Goal: Information Seeking & Learning: Check status

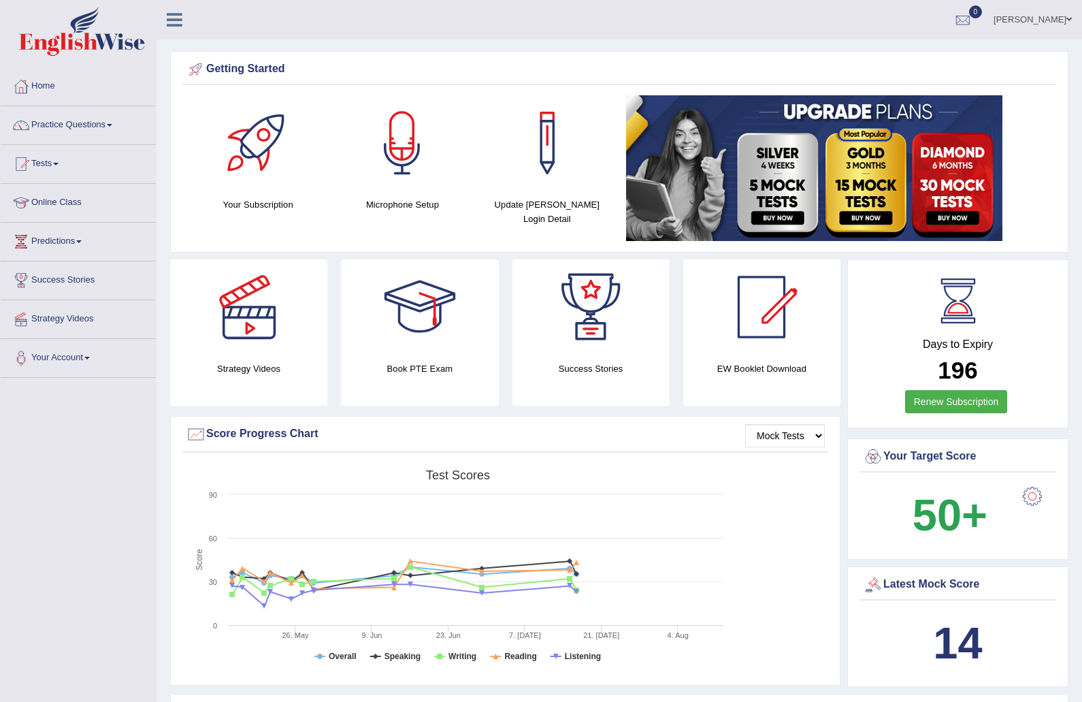
click at [94, 126] on link "Practice Questions" at bounding box center [78, 123] width 155 height 34
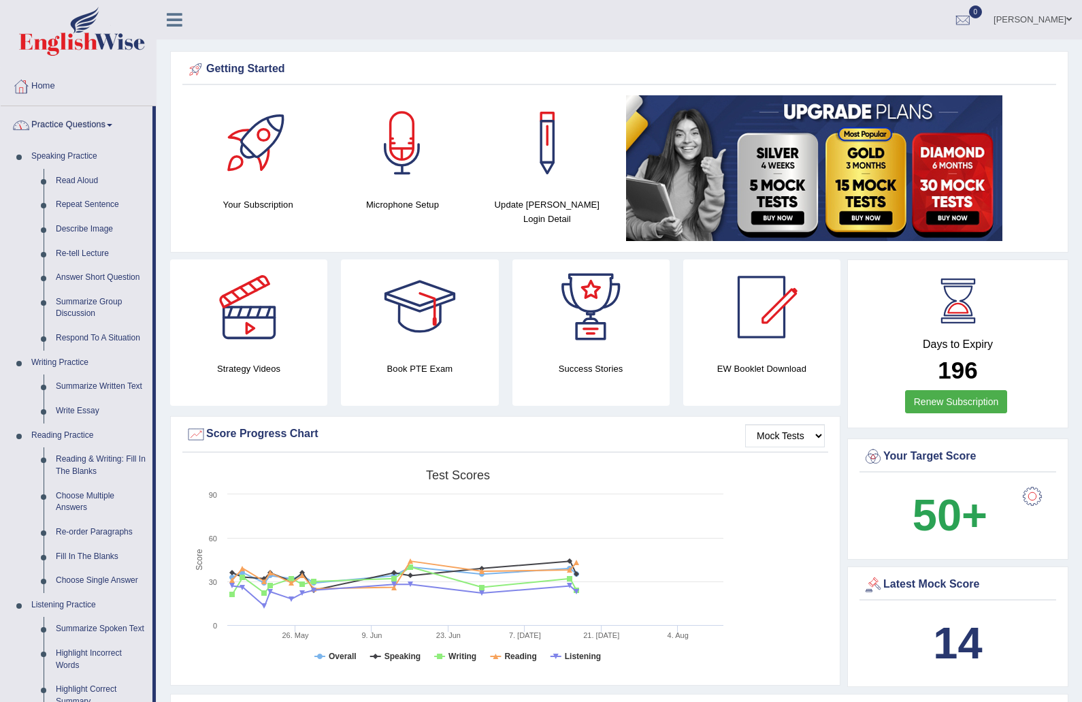
click at [110, 325] on div at bounding box center [541, 351] width 1082 height 702
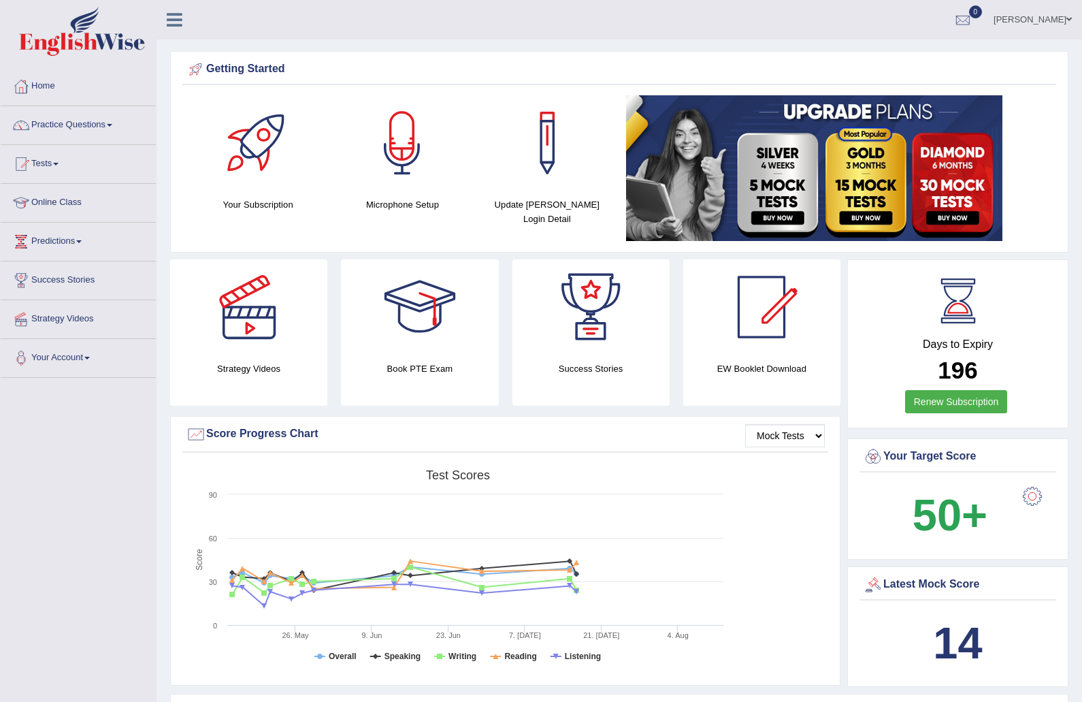
click at [102, 117] on link "Practice Questions" at bounding box center [78, 123] width 155 height 34
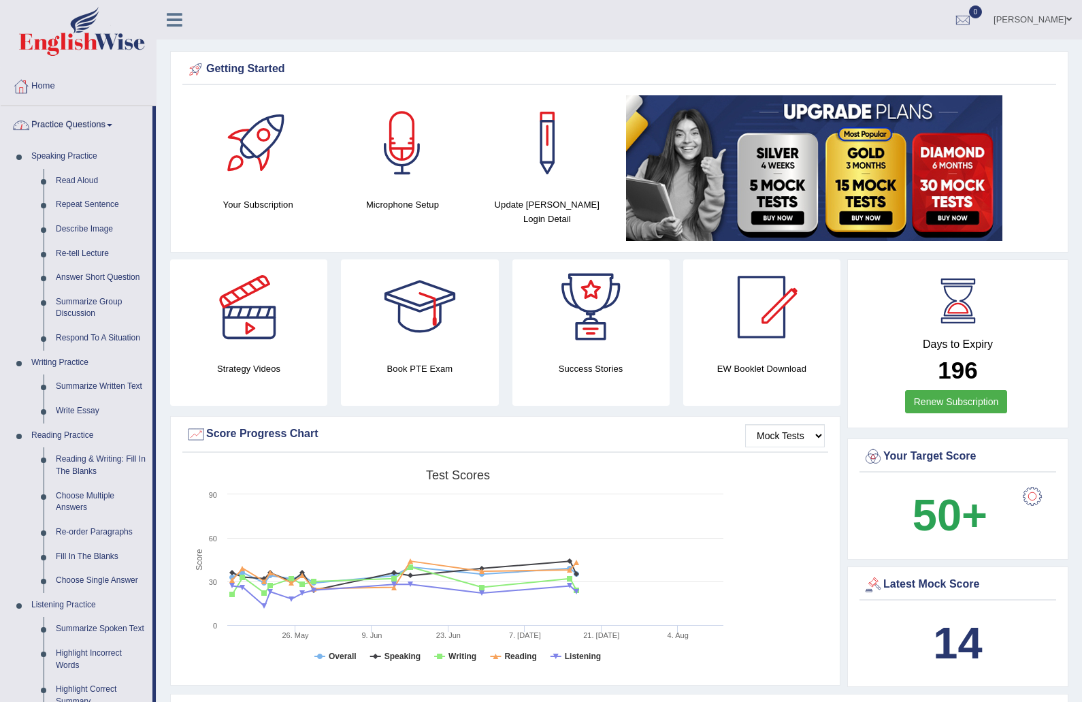
click at [71, 189] on div at bounding box center [541, 351] width 1082 height 702
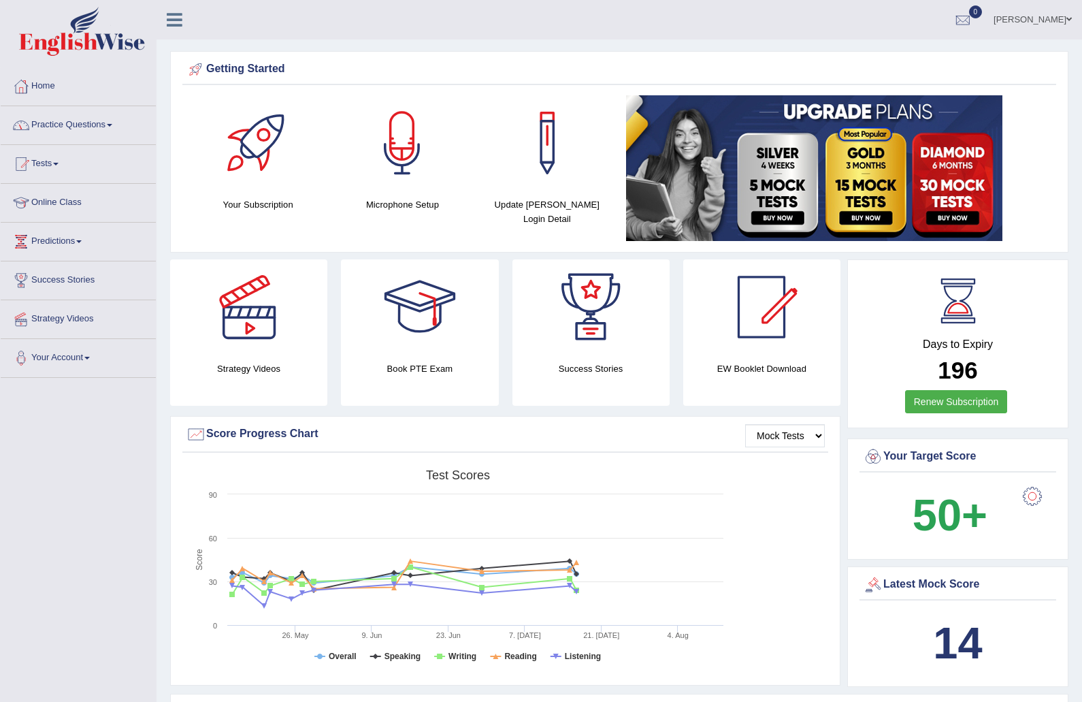
click at [85, 120] on link "Practice Questions" at bounding box center [78, 123] width 155 height 34
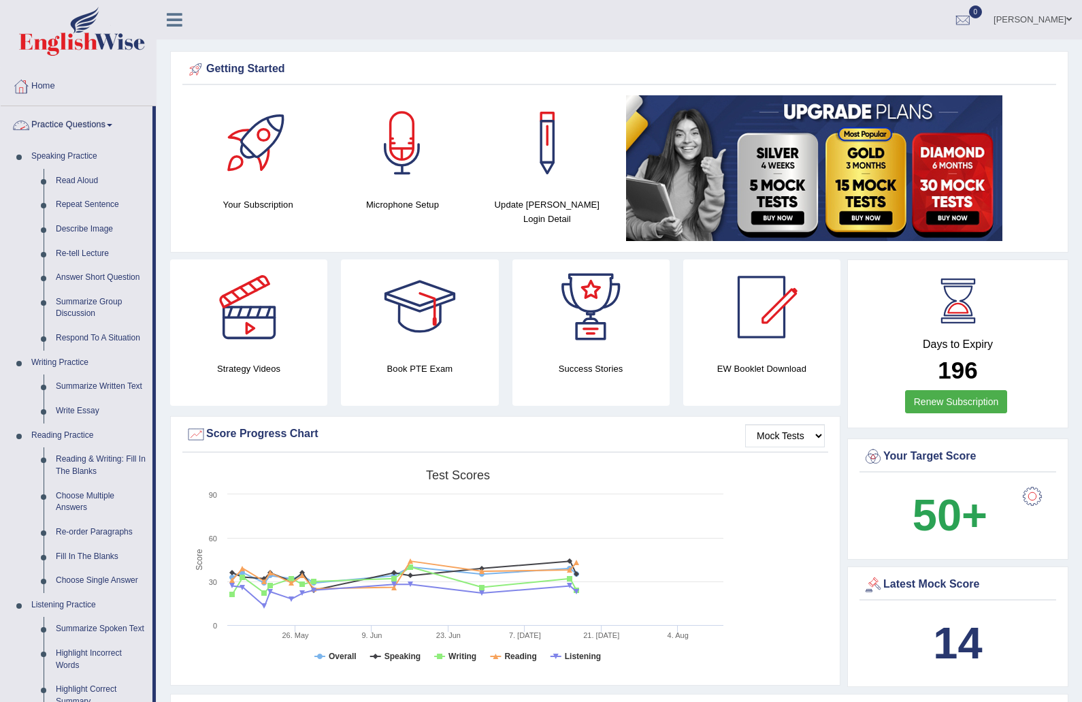
click at [93, 184] on div at bounding box center [541, 351] width 1082 height 702
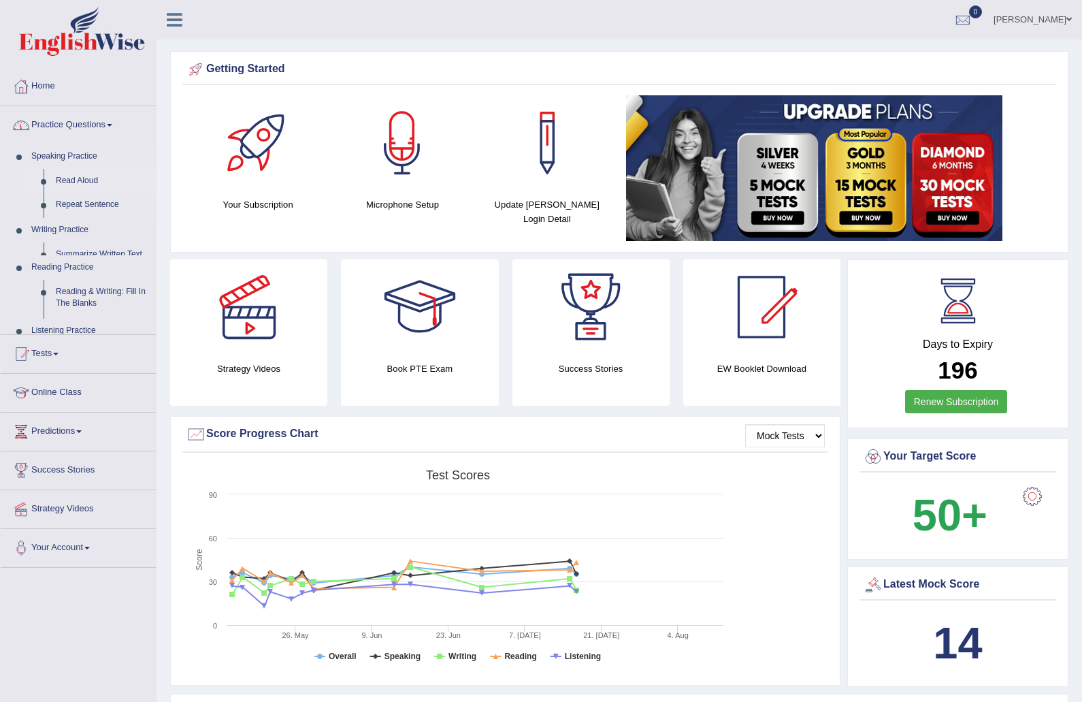
click at [91, 374] on link "Online Class" at bounding box center [78, 391] width 155 height 34
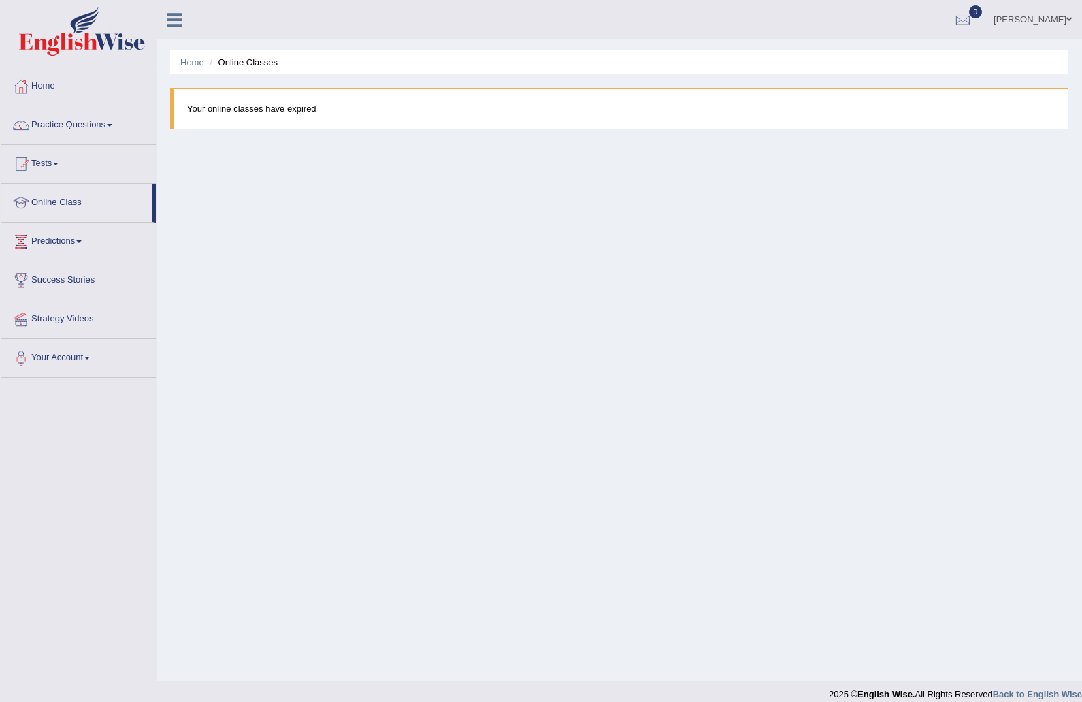
click at [953, 17] on div at bounding box center [963, 20] width 20 height 20
click at [899, 61] on link "See All Alerts" at bounding box center [881, 57] width 76 height 15
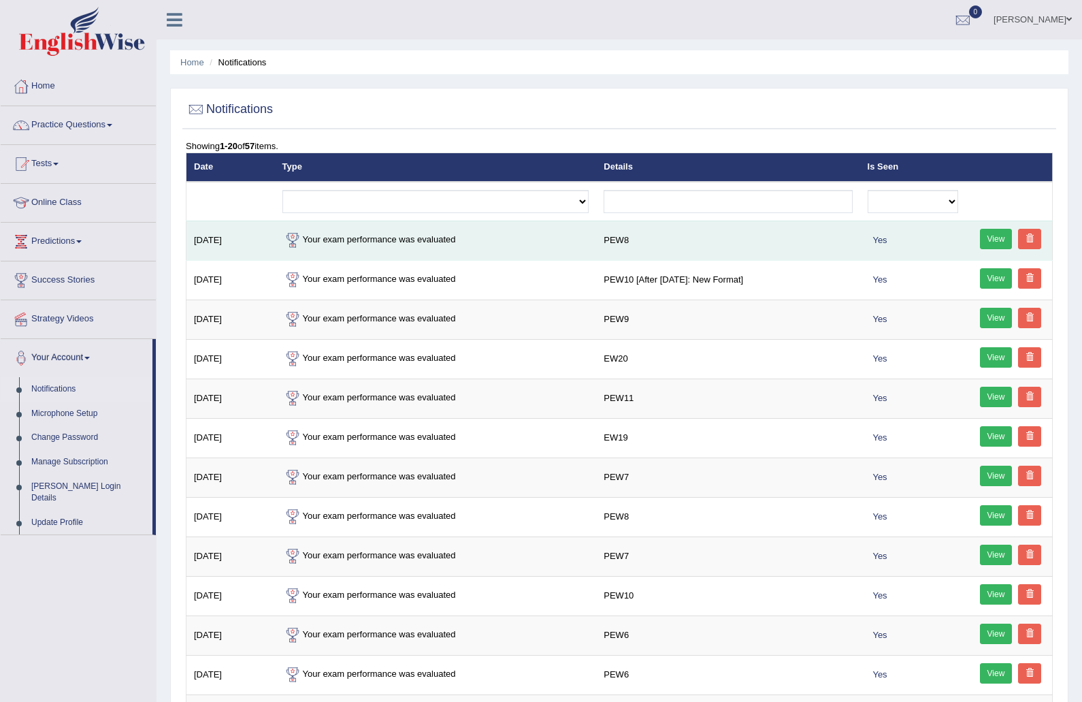
click at [404, 250] on td "Your exam performance was evaluated" at bounding box center [436, 239] width 322 height 39
click at [995, 236] on link "View" at bounding box center [996, 239] width 33 height 20
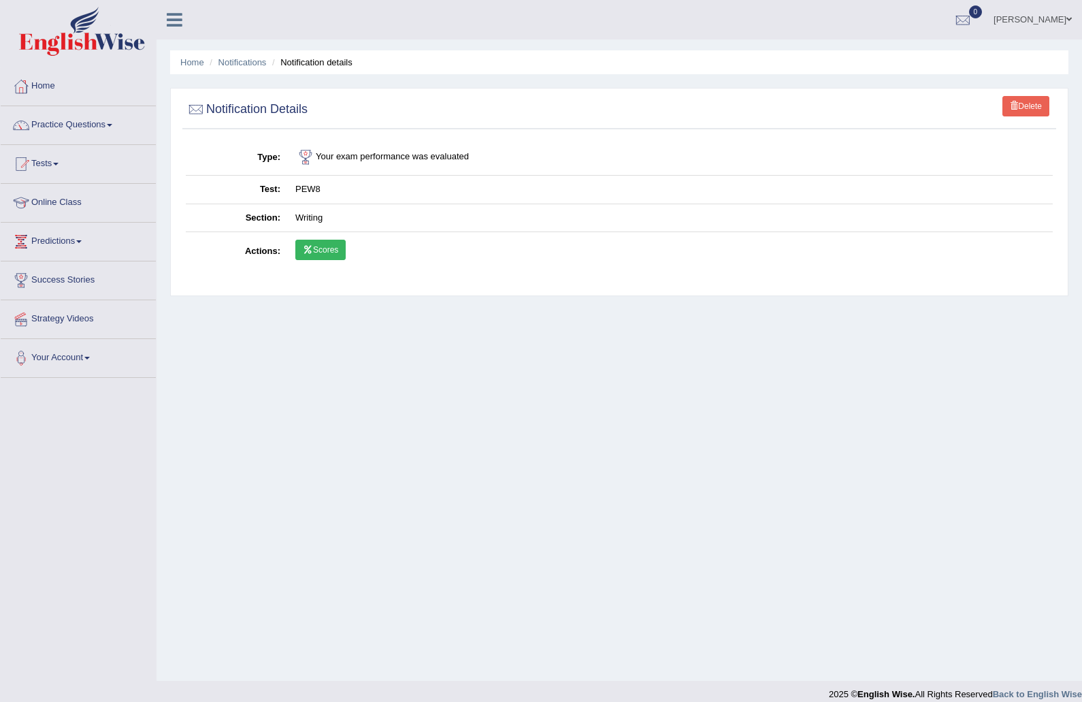
click at [325, 252] on link "Scores" at bounding box center [320, 250] width 50 height 20
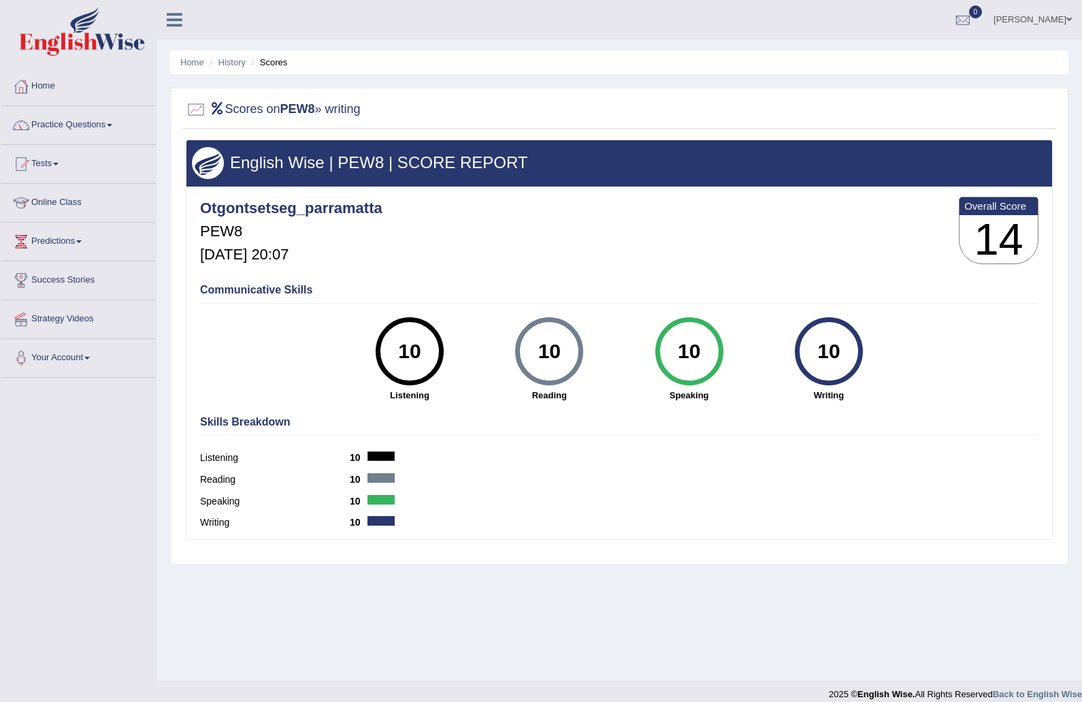
click at [84, 131] on link "Practice Questions" at bounding box center [78, 123] width 155 height 34
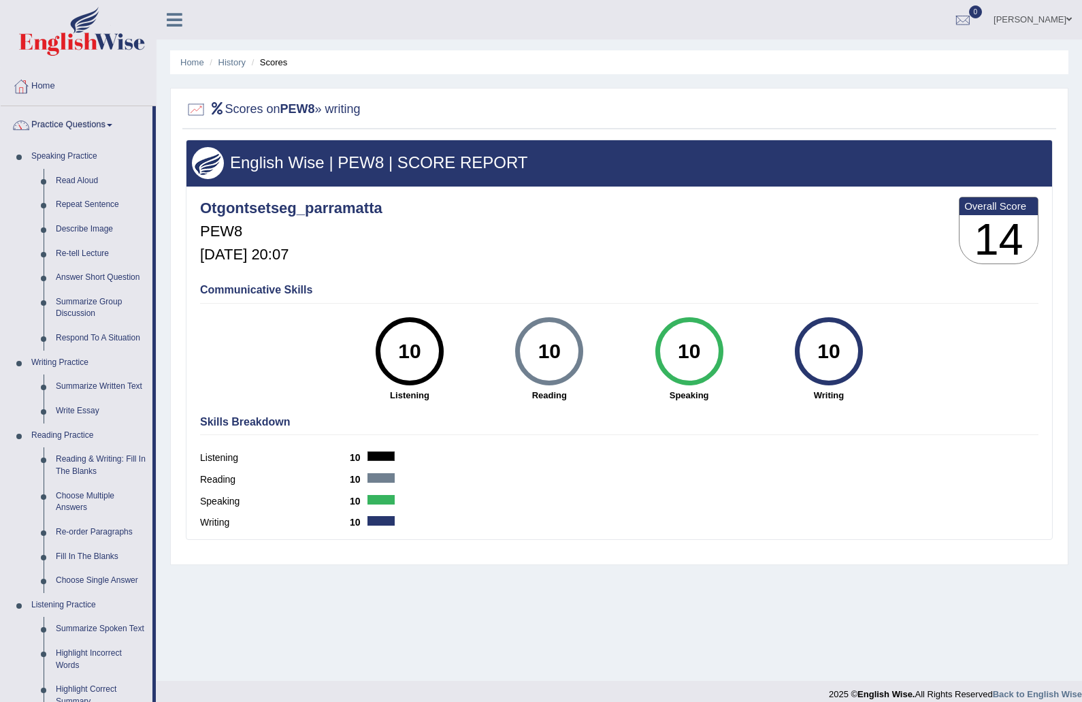
click at [86, 409] on div at bounding box center [541, 351] width 1082 height 702
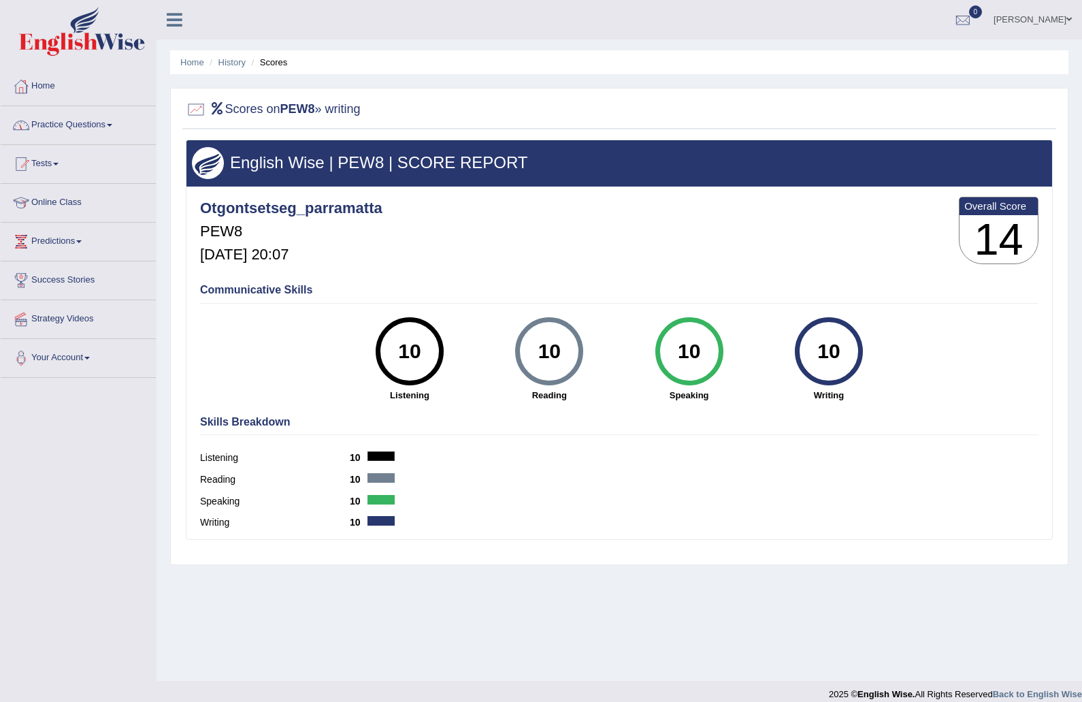
click at [94, 133] on link "Practice Questions" at bounding box center [78, 123] width 155 height 34
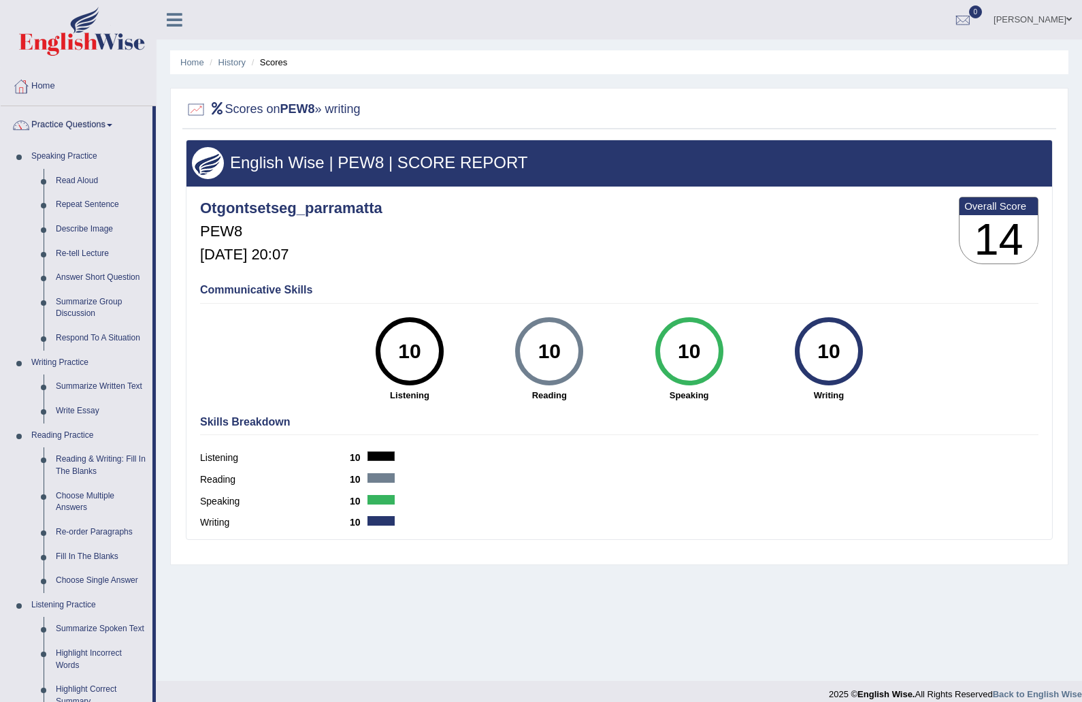
click at [91, 408] on div at bounding box center [541, 351] width 1082 height 702
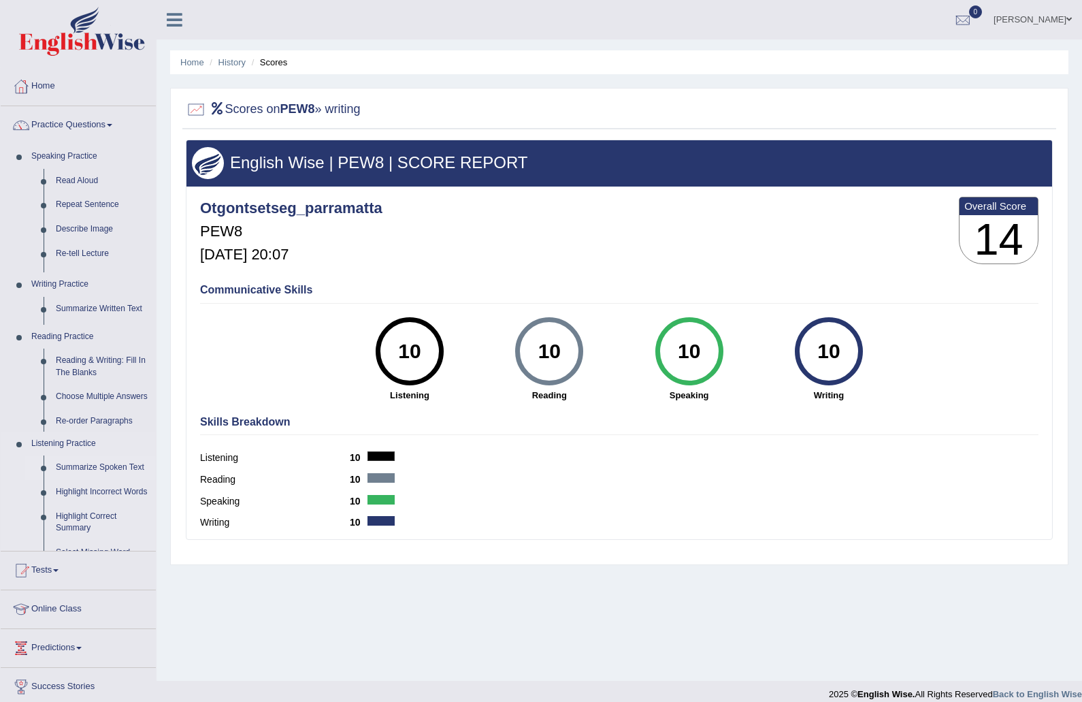
click at [91, 410] on div "Toggle navigation Home Practice Questions Speaking Practice Read Aloud Repeat S…" at bounding box center [541, 354] width 1082 height 708
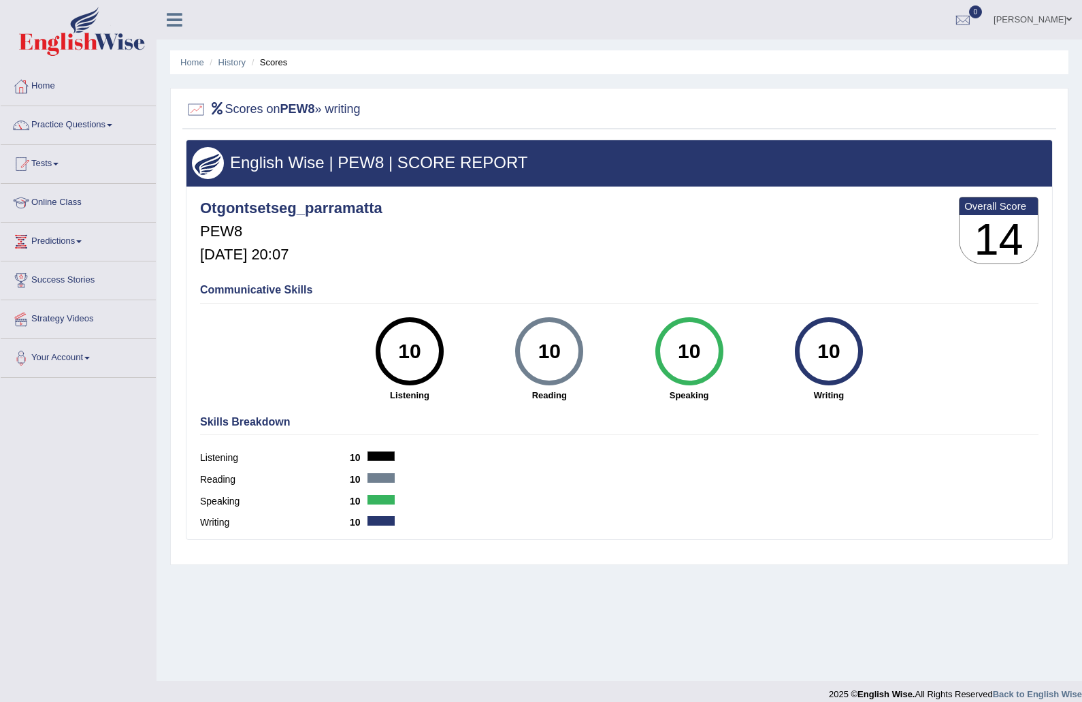
click at [99, 122] on link "Practice Questions" at bounding box center [78, 123] width 155 height 34
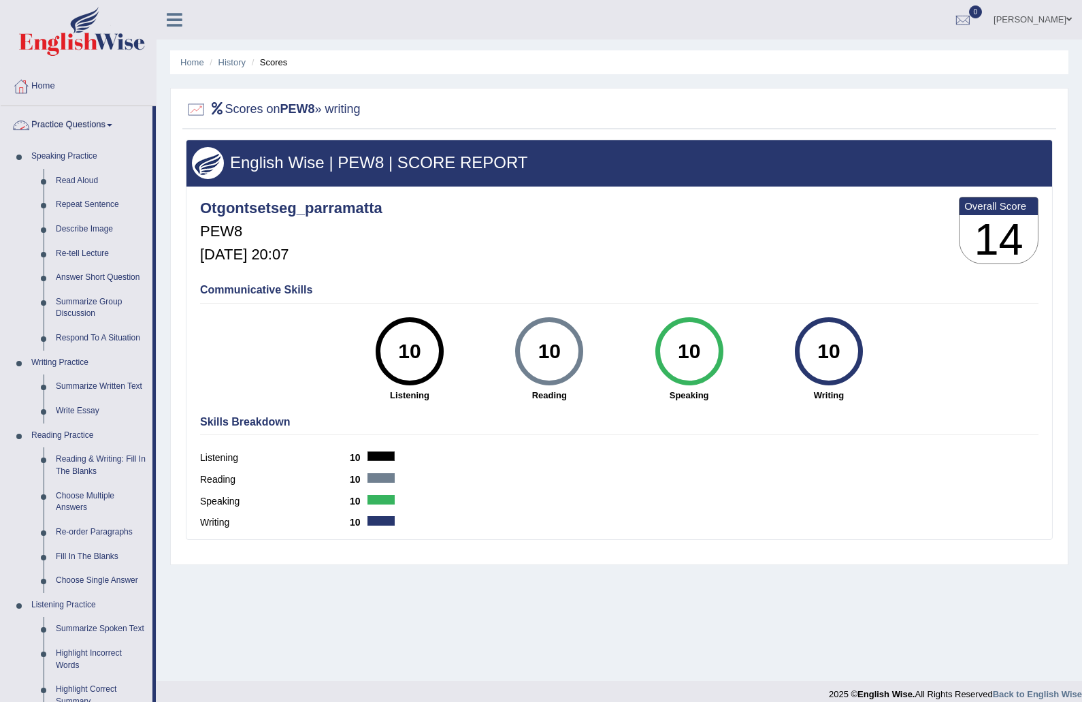
click at [91, 182] on div at bounding box center [541, 351] width 1082 height 702
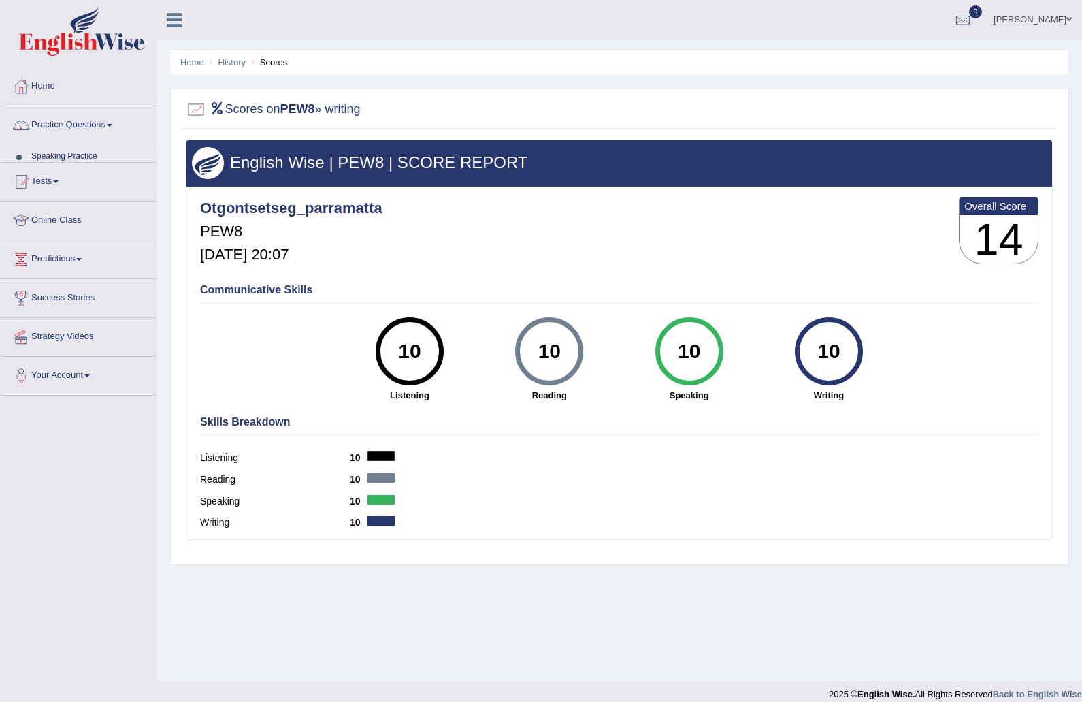
click at [86, 201] on link "Online Class" at bounding box center [78, 218] width 155 height 34
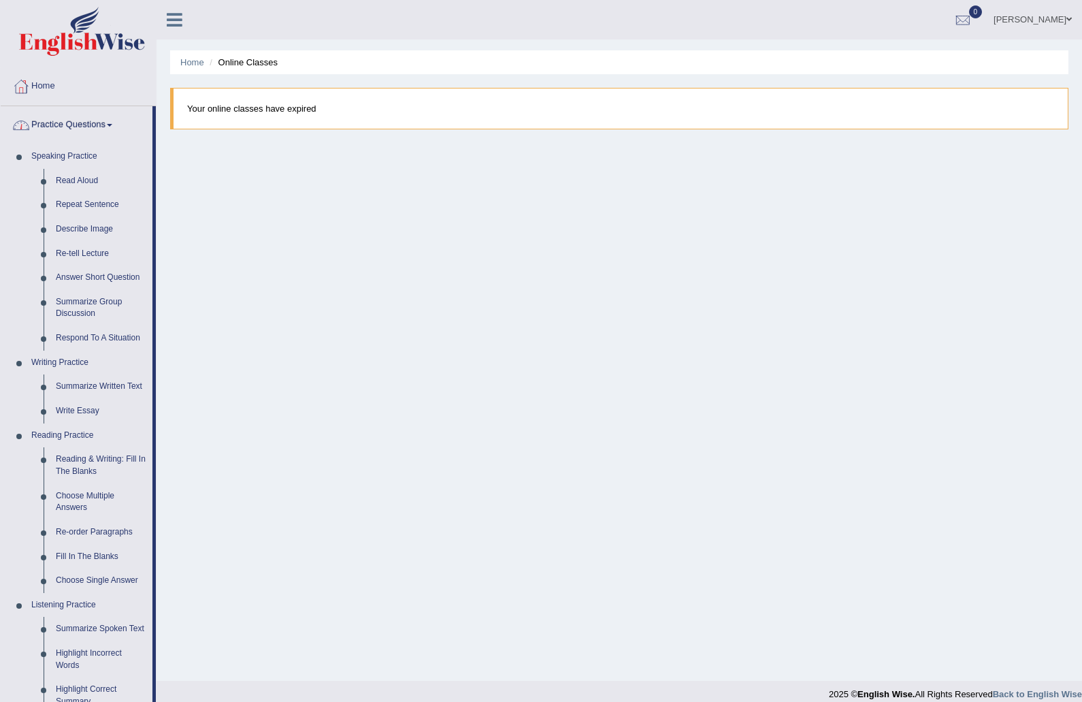
click at [93, 188] on div at bounding box center [541, 351] width 1082 height 702
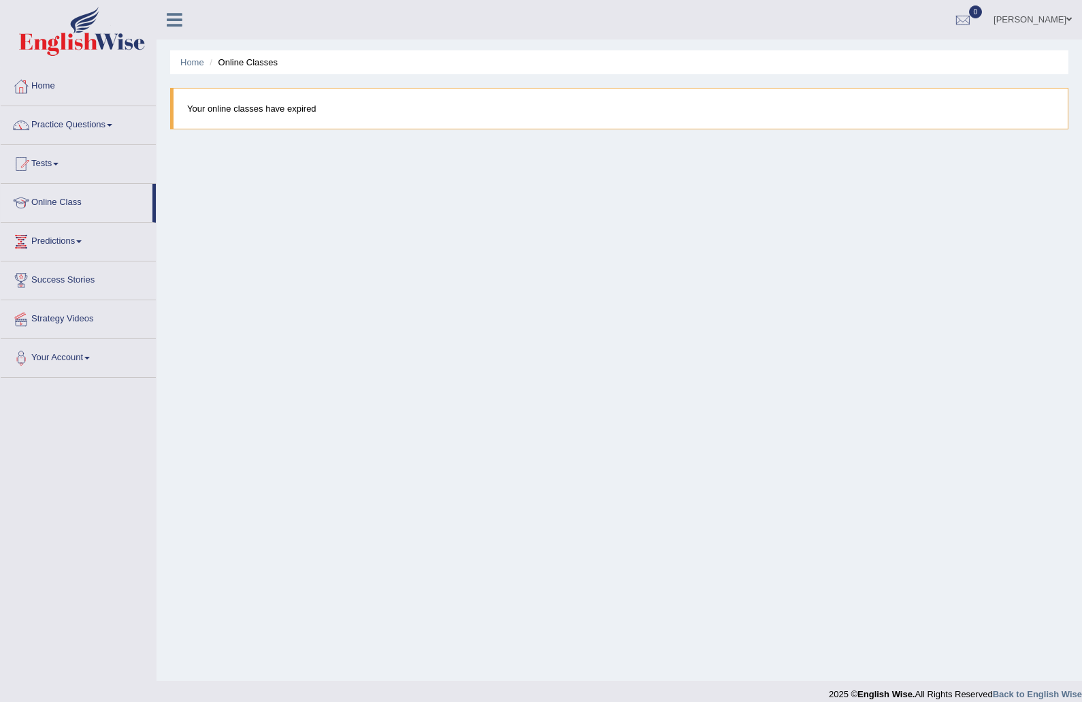
click at [117, 129] on link "Practice Questions" at bounding box center [78, 123] width 155 height 34
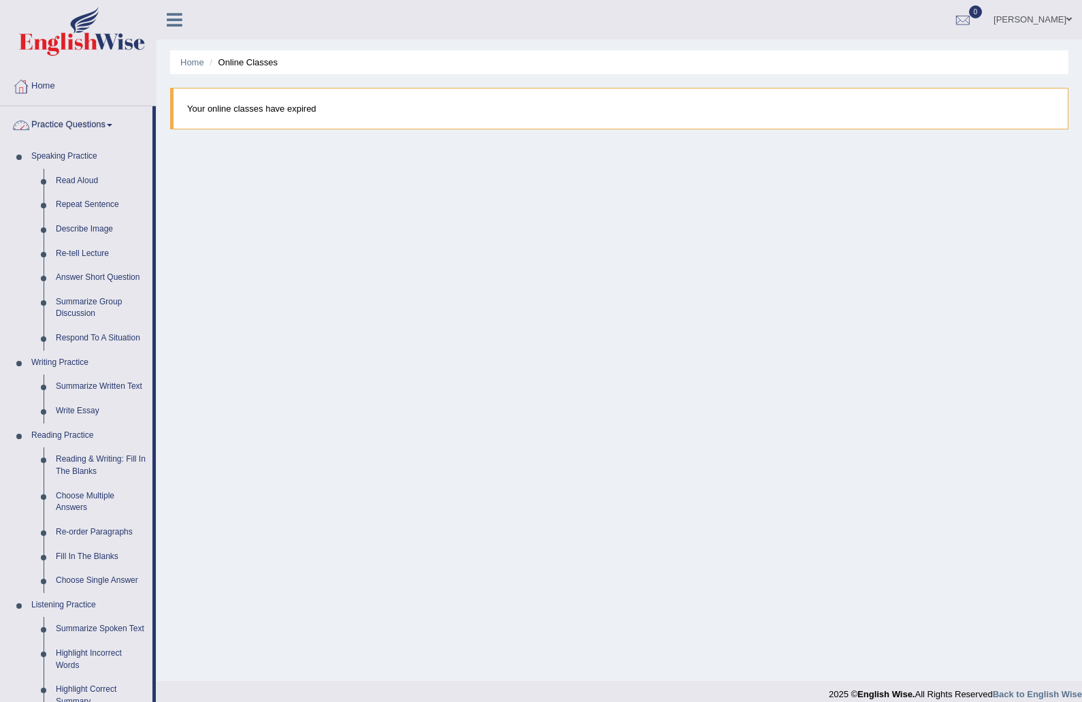
click at [95, 185] on div at bounding box center [541, 351] width 1082 height 702
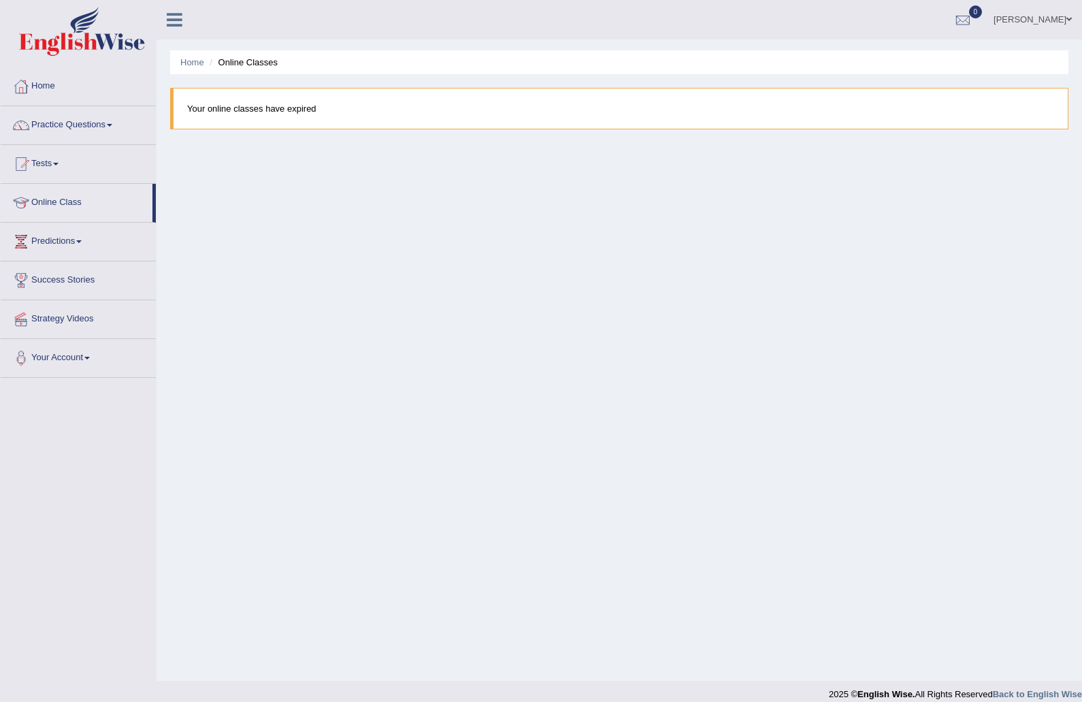
click at [1045, 24] on link "[PERSON_NAME]" at bounding box center [1032, 17] width 99 height 35
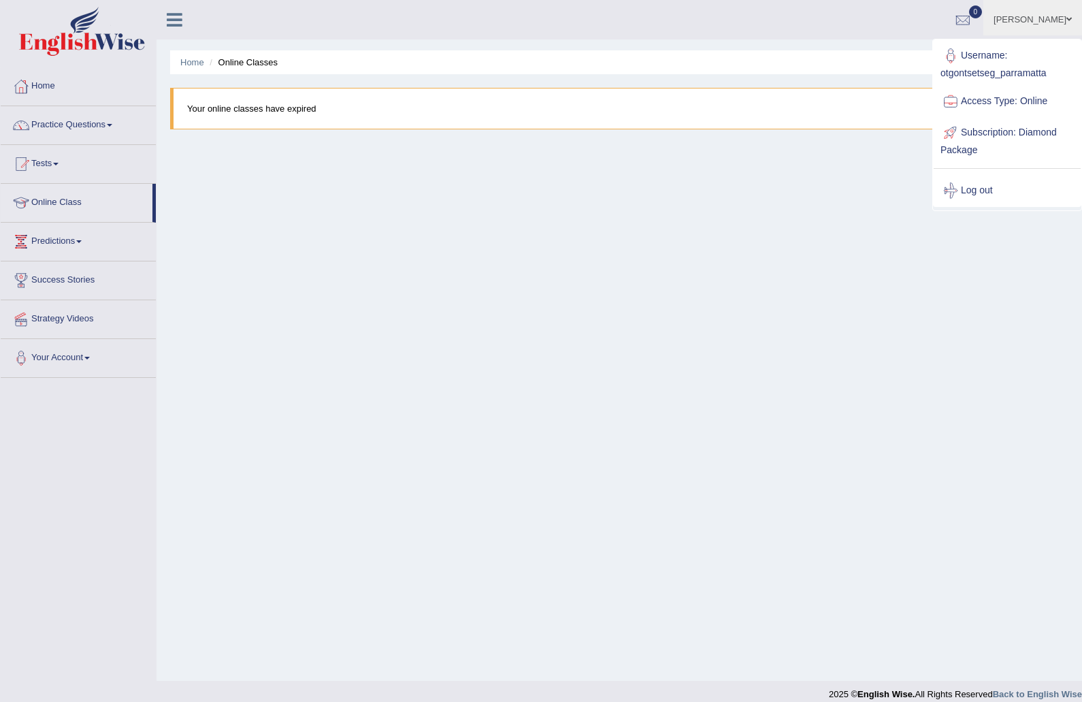
click at [995, 184] on link "Log out" at bounding box center [1007, 190] width 147 height 31
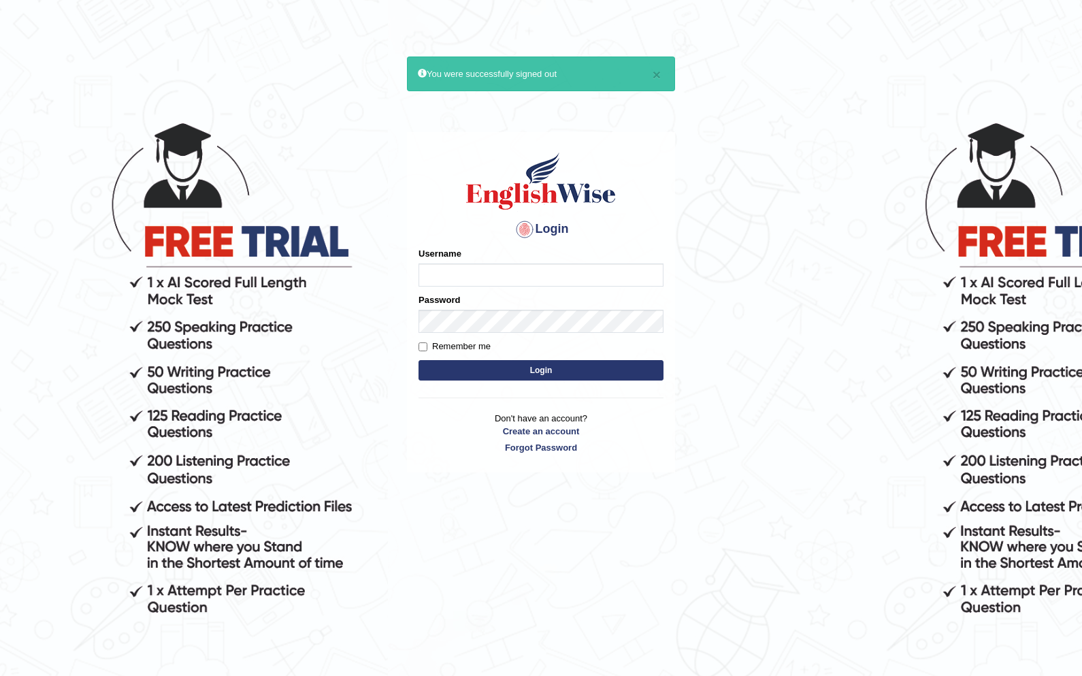
click at [601, 281] on input "Username" at bounding box center [541, 274] width 245 height 23
type input "Otgontsetseg_parramatta"
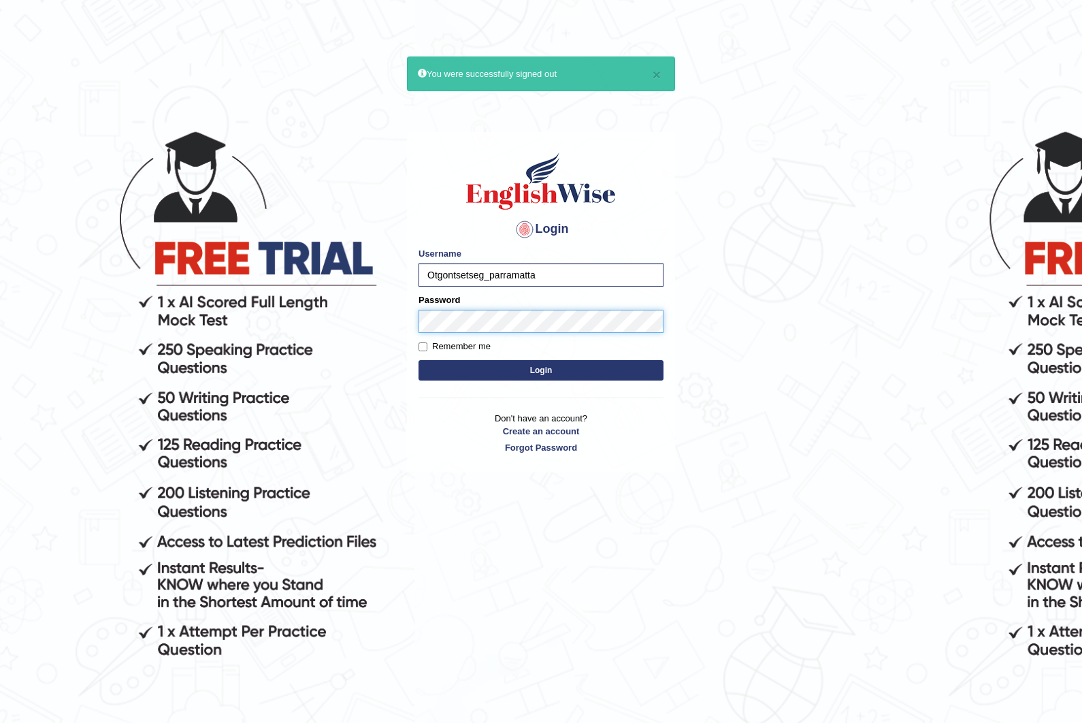
click at [541, 370] on button "Login" at bounding box center [541, 370] width 245 height 20
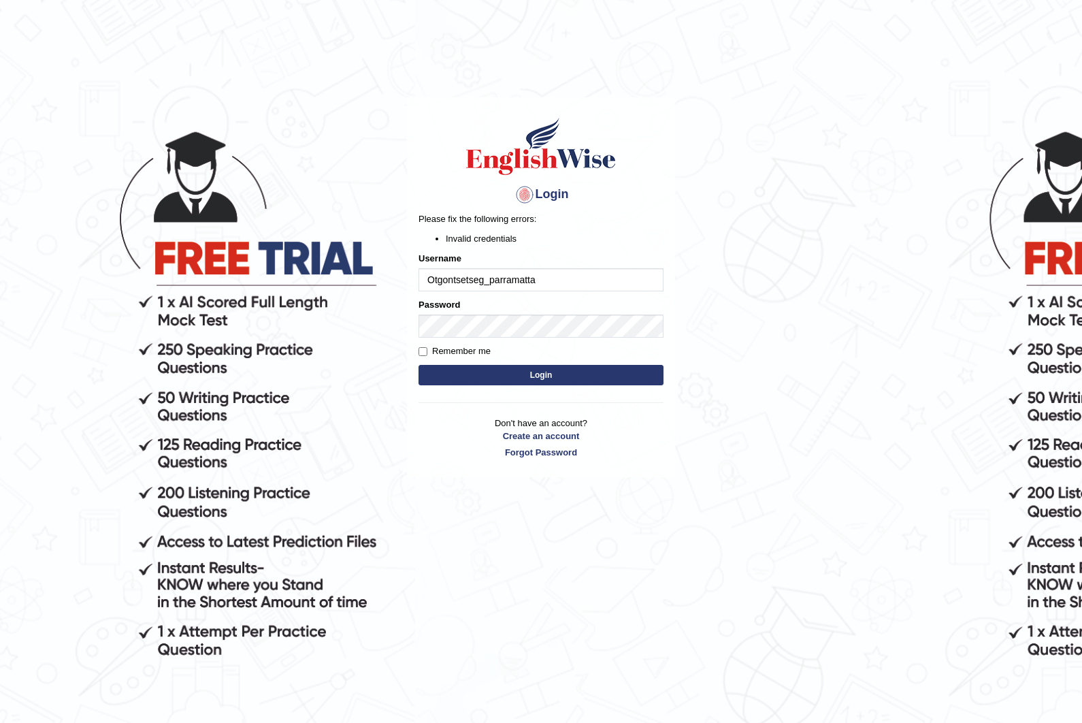
click at [602, 366] on button "Login" at bounding box center [541, 375] width 245 height 20
click at [541, 374] on button "Login" at bounding box center [541, 375] width 245 height 20
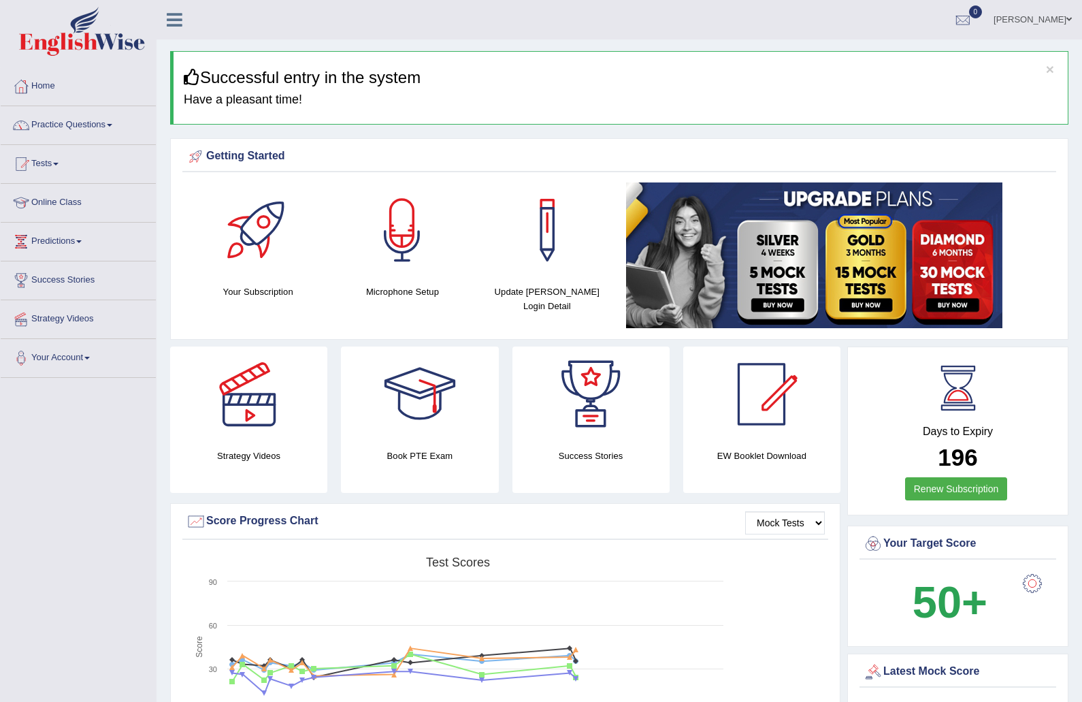
click at [63, 125] on link "Practice Questions" at bounding box center [78, 123] width 155 height 34
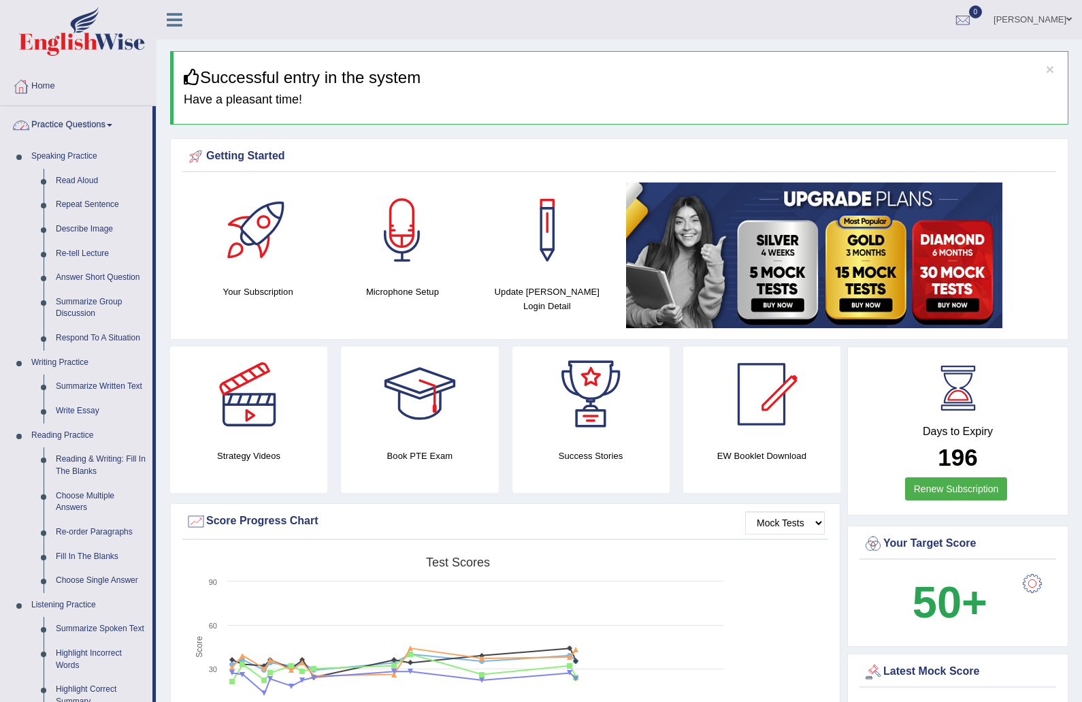
click at [82, 188] on div at bounding box center [541, 351] width 1082 height 702
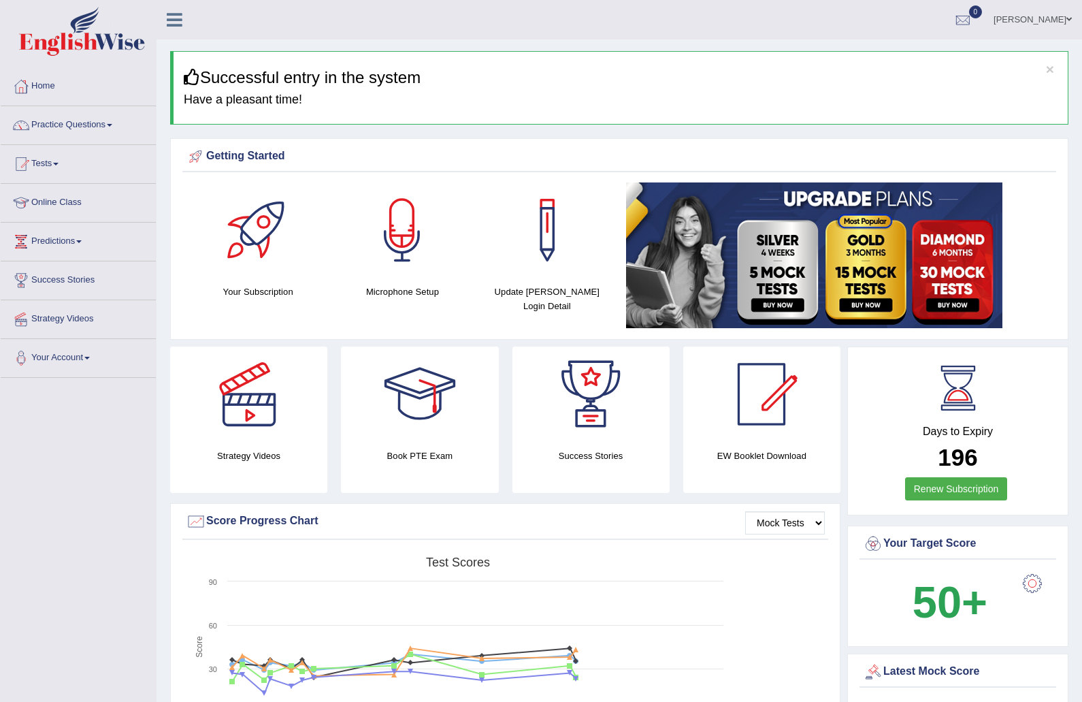
click at [108, 126] on link "Practice Questions" at bounding box center [78, 123] width 155 height 34
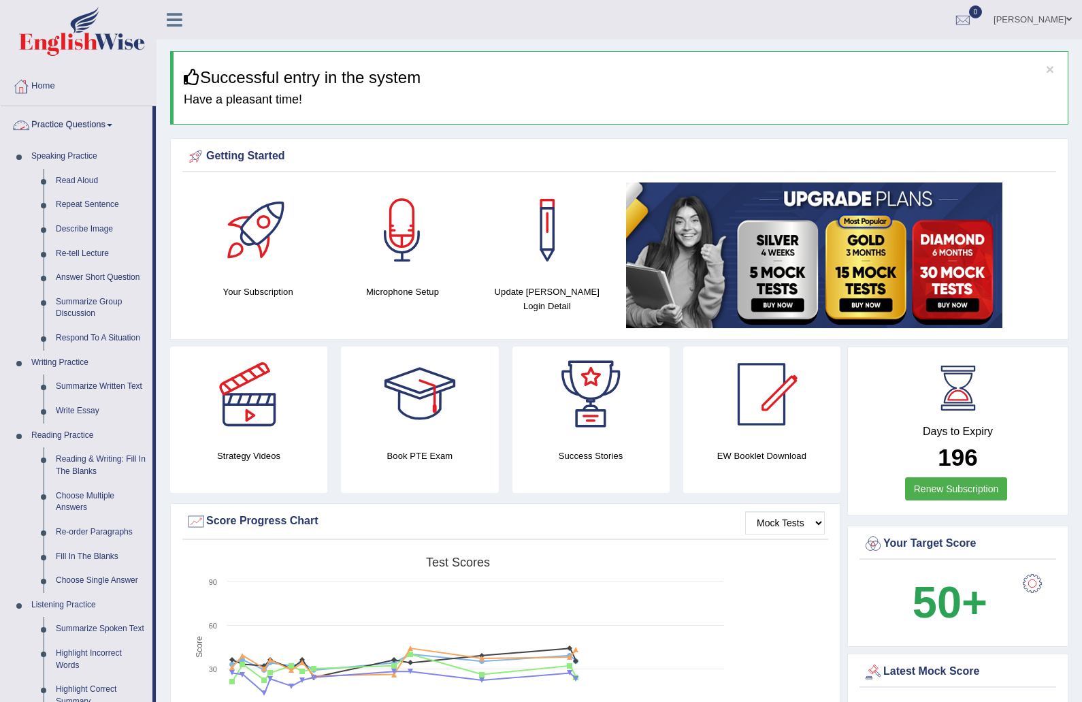
click at [95, 184] on div at bounding box center [541, 351] width 1082 height 702
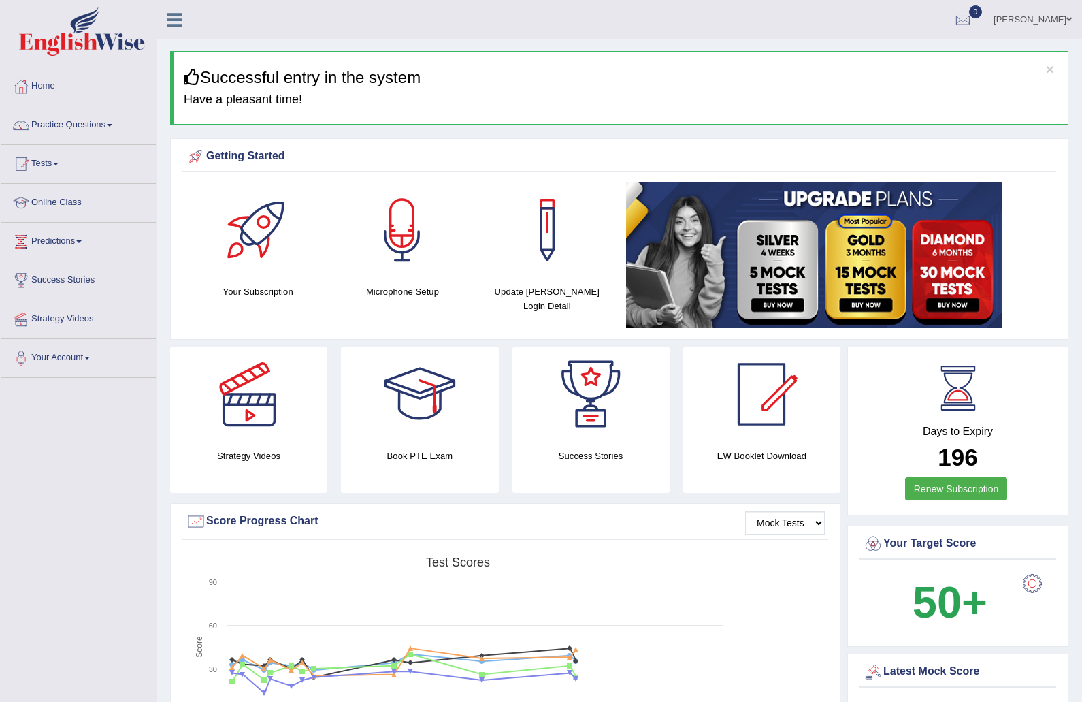
click at [46, 167] on link "Tests" at bounding box center [78, 162] width 155 height 34
click at [112, 119] on div at bounding box center [541, 351] width 1082 height 702
click at [88, 137] on link "Practice Questions" at bounding box center [78, 123] width 155 height 34
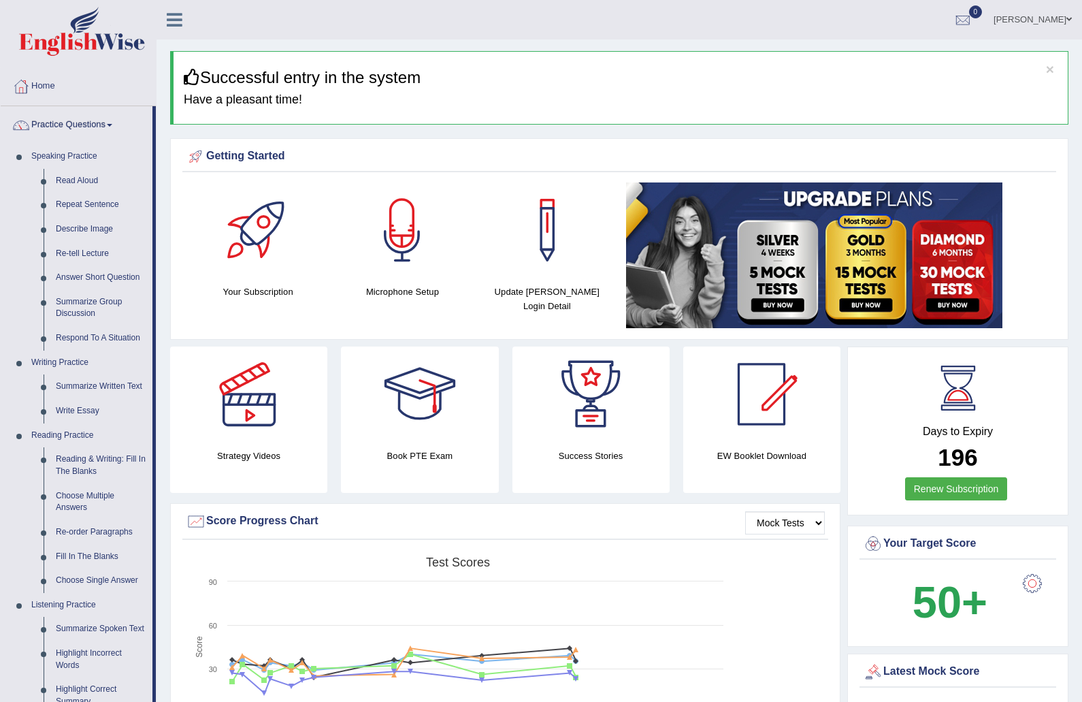
click at [121, 381] on div at bounding box center [541, 351] width 1082 height 702
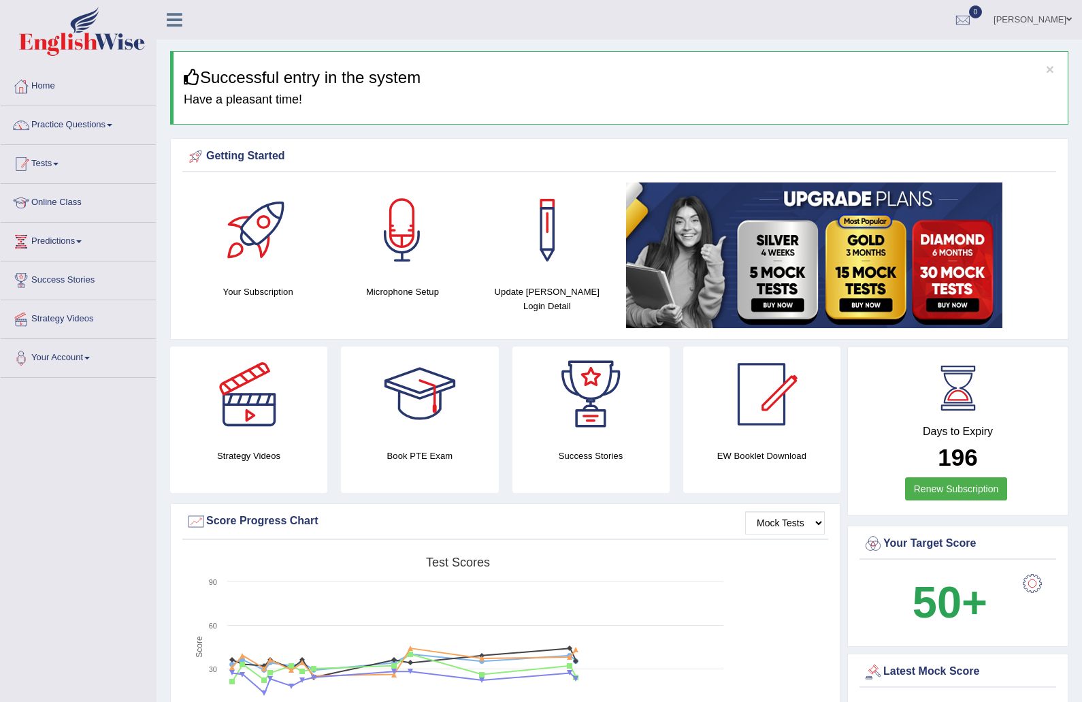
click at [52, 175] on link "Tests" at bounding box center [78, 162] width 155 height 34
click at [50, 245] on div at bounding box center [541, 351] width 1082 height 702
click at [56, 157] on link "Tests" at bounding box center [78, 162] width 155 height 34
click at [118, 198] on div at bounding box center [541, 351] width 1082 height 702
click at [99, 117] on link "Practice Questions" at bounding box center [78, 123] width 155 height 34
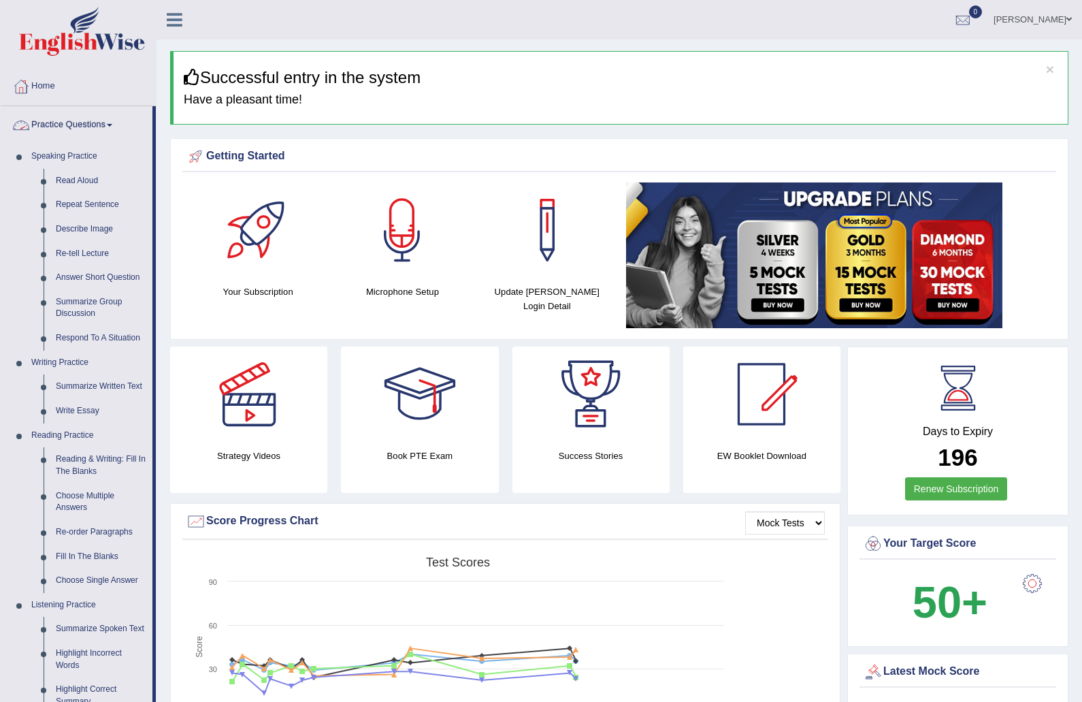
click at [88, 182] on div at bounding box center [541, 351] width 1082 height 702
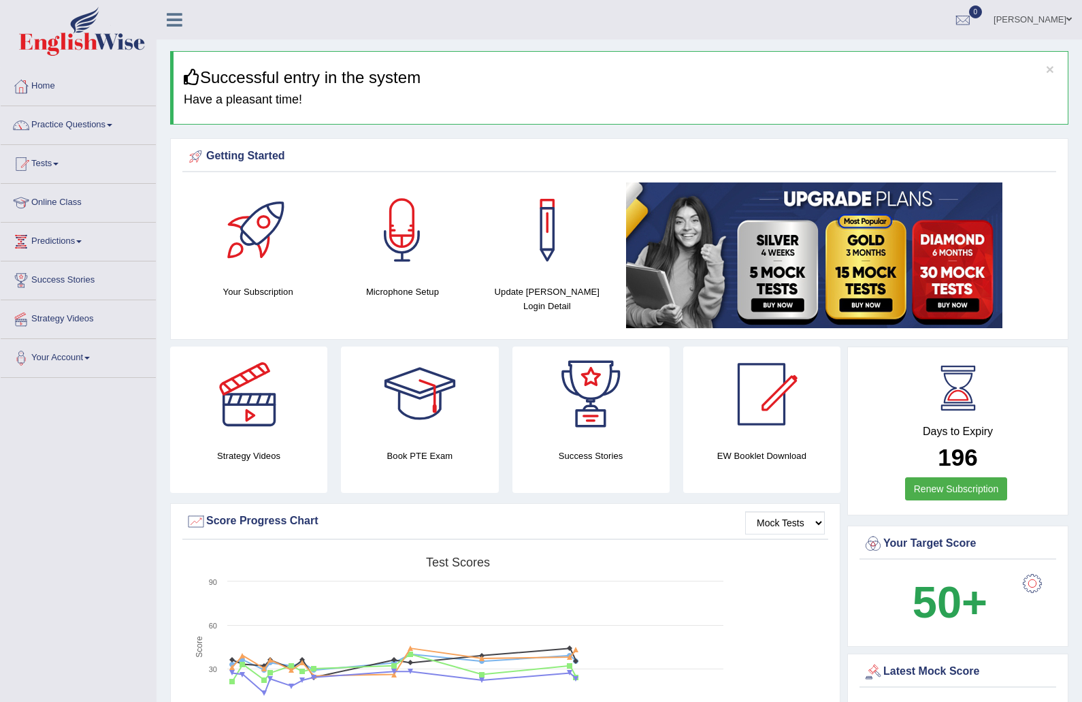
click at [1044, 19] on link "Otgontsetseg Ganbat" at bounding box center [1032, 17] width 99 height 35
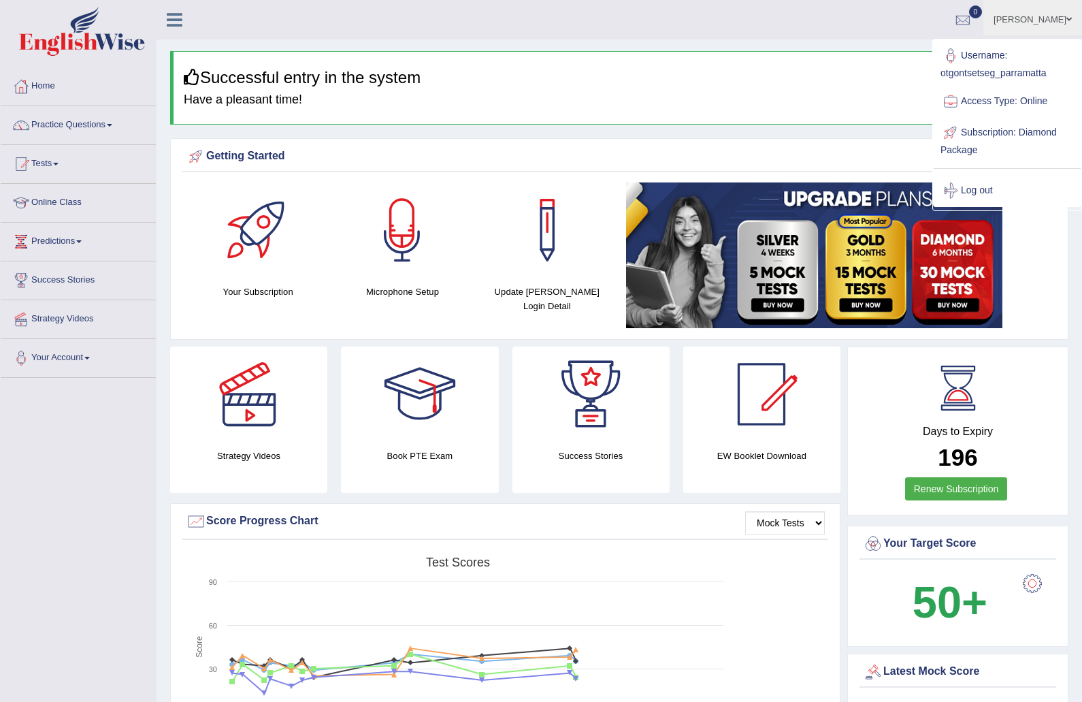
click at [994, 184] on link "Log out" at bounding box center [1007, 190] width 147 height 31
